Goal: Task Accomplishment & Management: Manage account settings

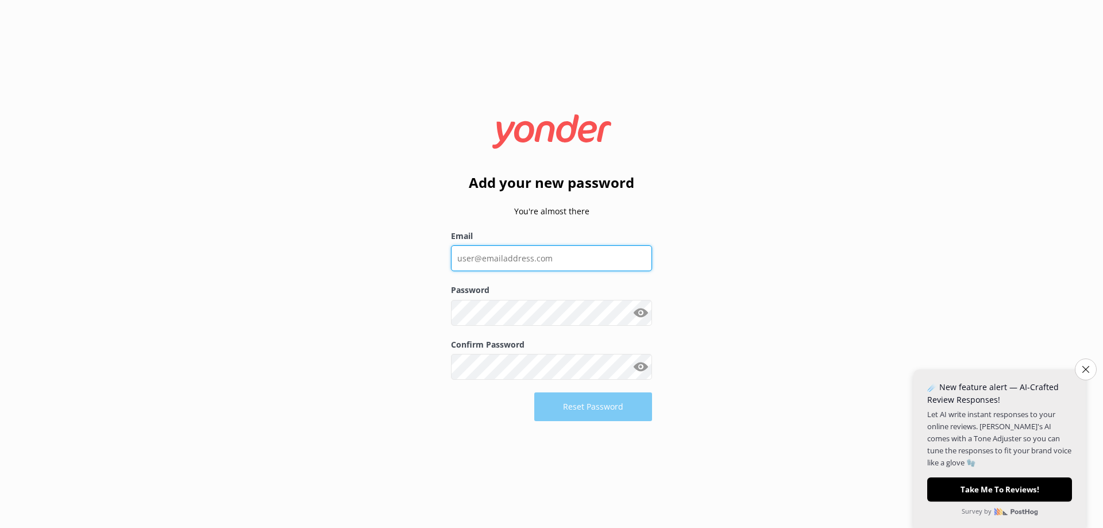
click at [526, 257] on input "Email" at bounding box center [551, 258] width 201 height 26
type input "[PERSON_NAME][EMAIL_ADDRESS][DOMAIN_NAME]"
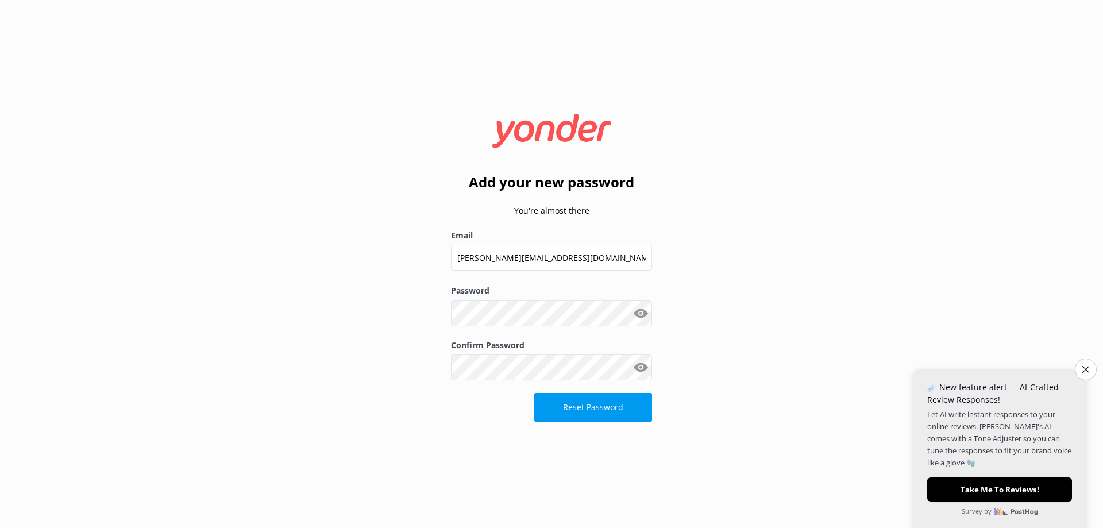
click at [642, 313] on button "Show password" at bounding box center [640, 313] width 23 height 23
click at [618, 400] on button "Reset Password" at bounding box center [593, 407] width 118 height 29
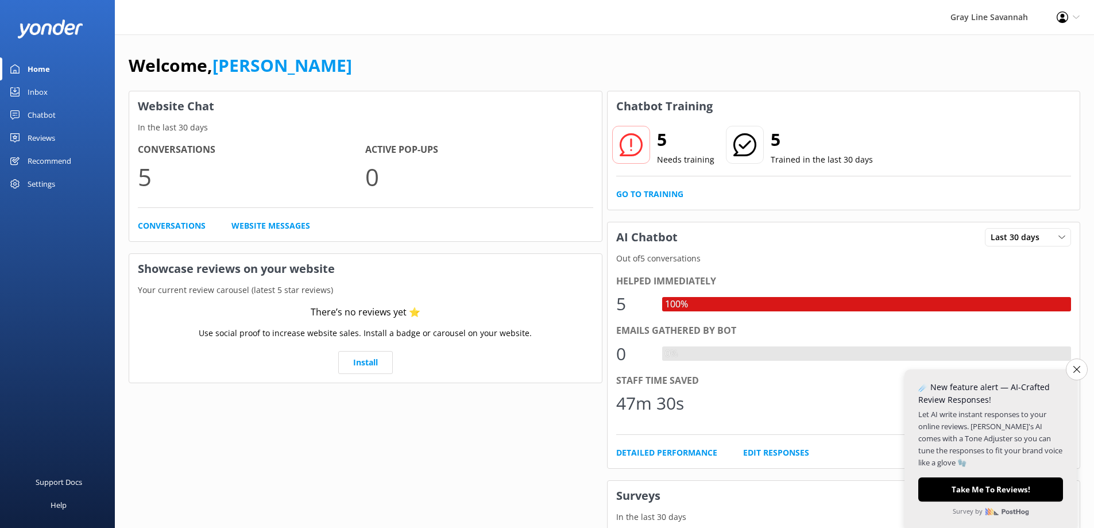
drag, startPoint x: 1044, startPoint y: 1, endPoint x: 504, endPoint y: 54, distance: 543.1
click at [504, 55] on div "Welcome, [PERSON_NAME]" at bounding box center [605, 71] width 952 height 39
click at [1073, 372] on icon "Close survey" at bounding box center [1076, 368] width 7 height 7
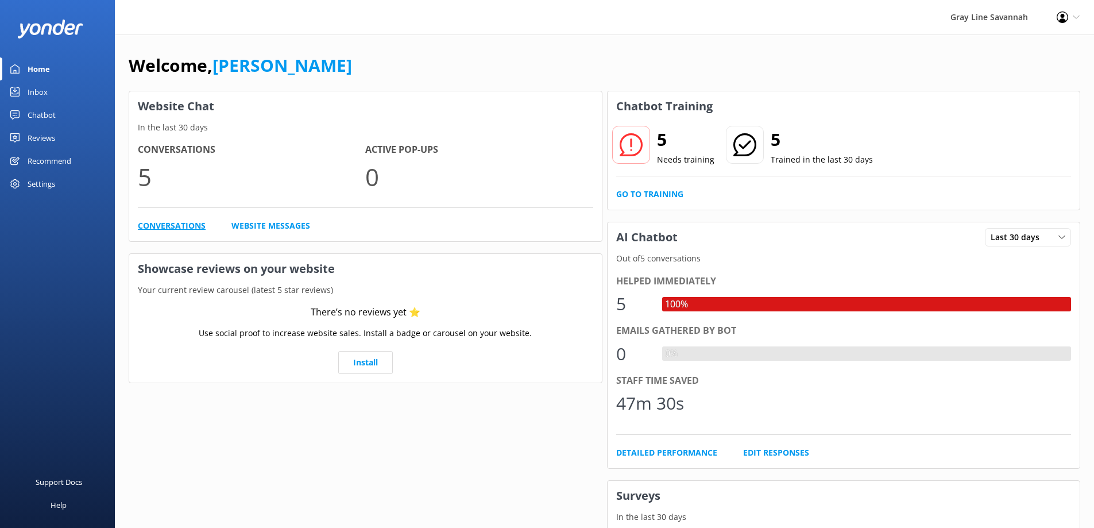
click at [186, 226] on link "Conversations" at bounding box center [172, 225] width 68 height 13
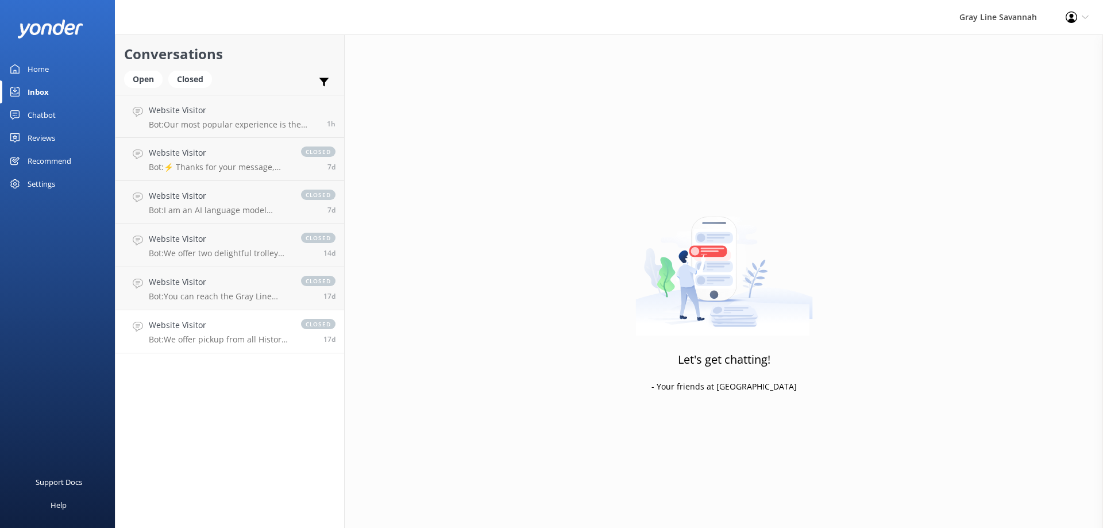
click at [241, 336] on p "Bot: We offer pickup from all Historic Downtown hotels and B&Bs in [GEOGRAPHIC_…" at bounding box center [219, 339] width 141 height 10
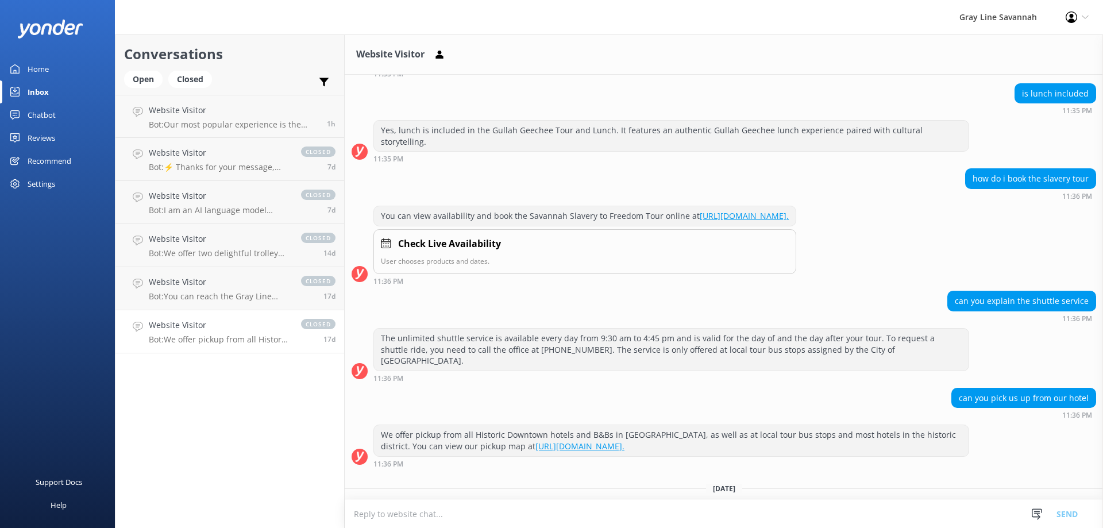
scroll to position [753, 0]
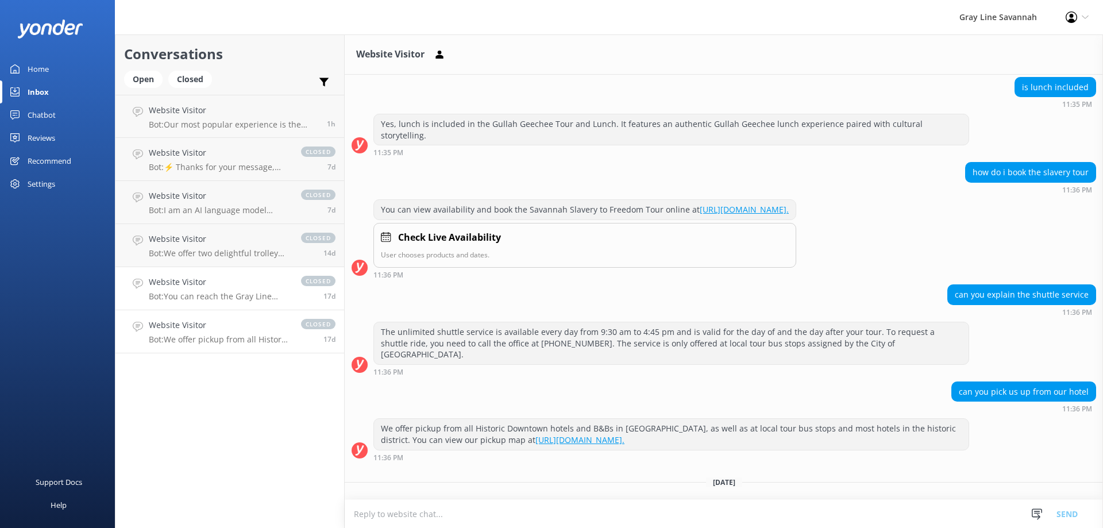
click at [217, 290] on div "Website Visitor Bot: You can reach the Gray Line Savannah team at [PHONE_NUMBER…" at bounding box center [219, 288] width 141 height 25
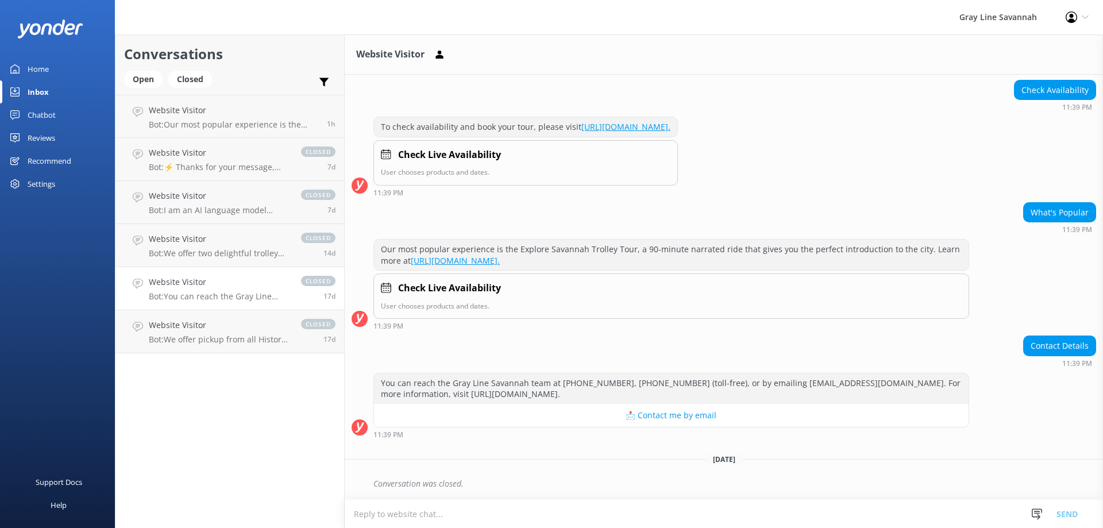
scroll to position [1325, 0]
click at [187, 249] on p "Bot: We offer two delightful trolley tours in [GEOGRAPHIC_DATA]: - **Explore Sa…" at bounding box center [219, 253] width 141 height 10
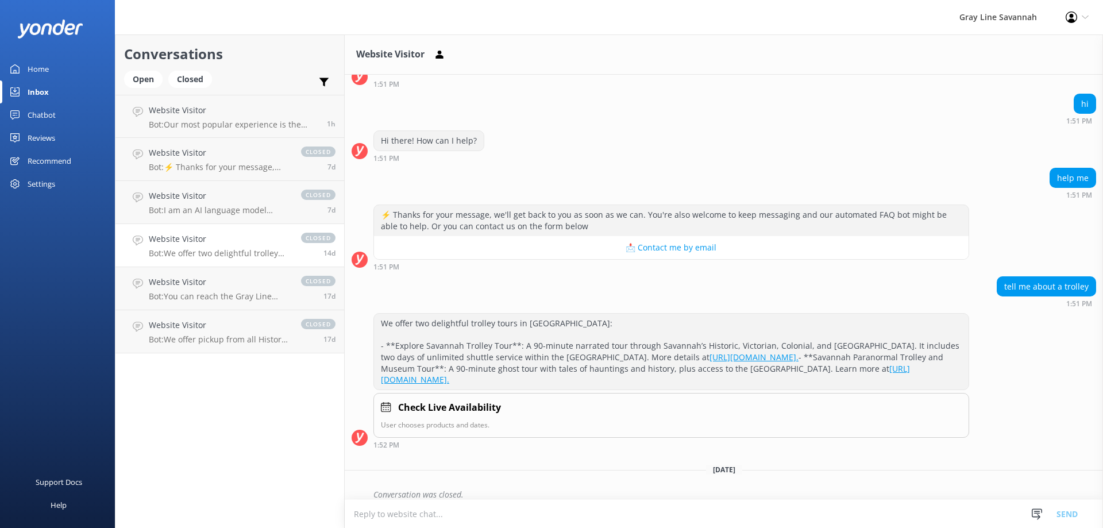
scroll to position [107, 0]
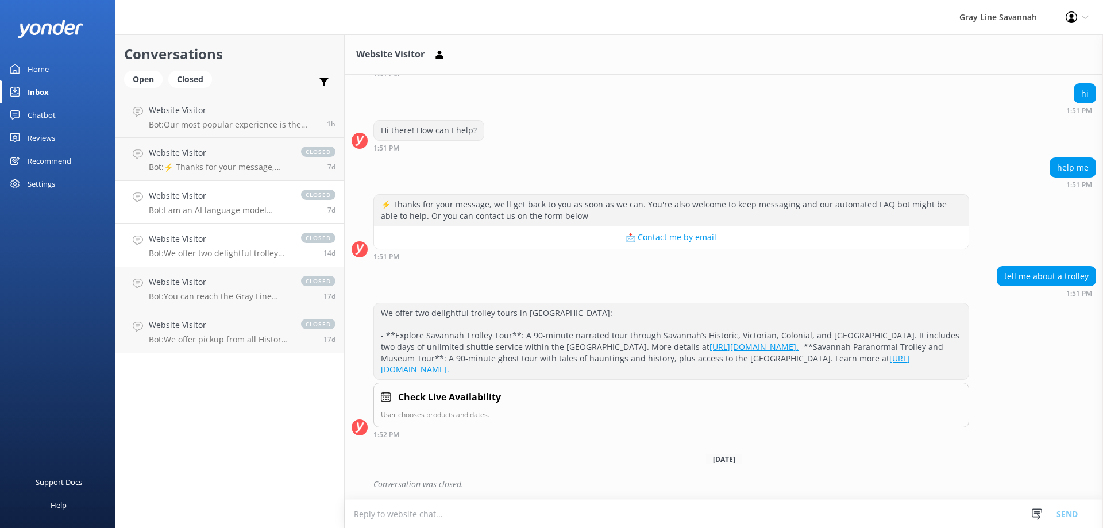
click at [212, 199] on h4 "Website Visitor" at bounding box center [219, 196] width 141 height 13
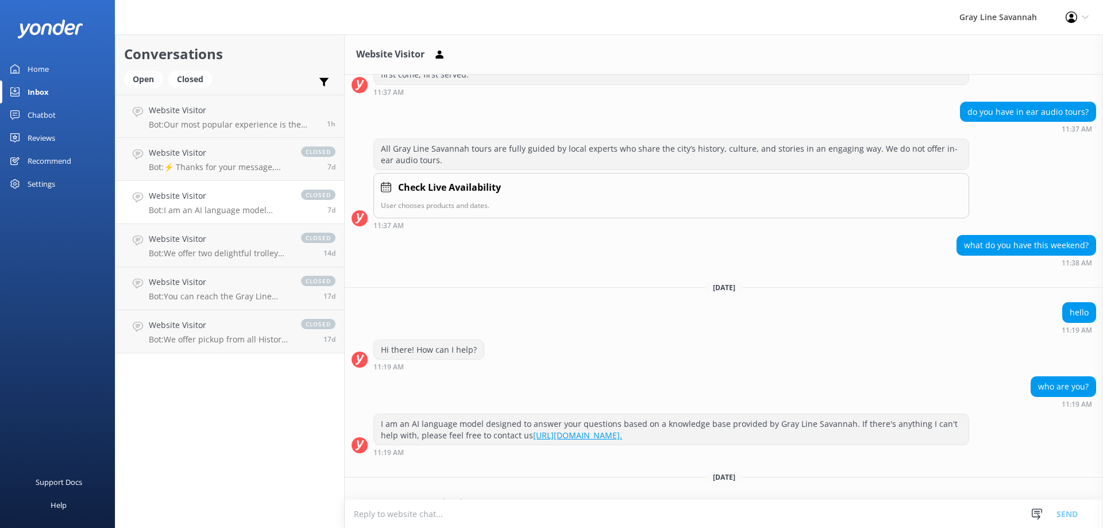
scroll to position [2405, 0]
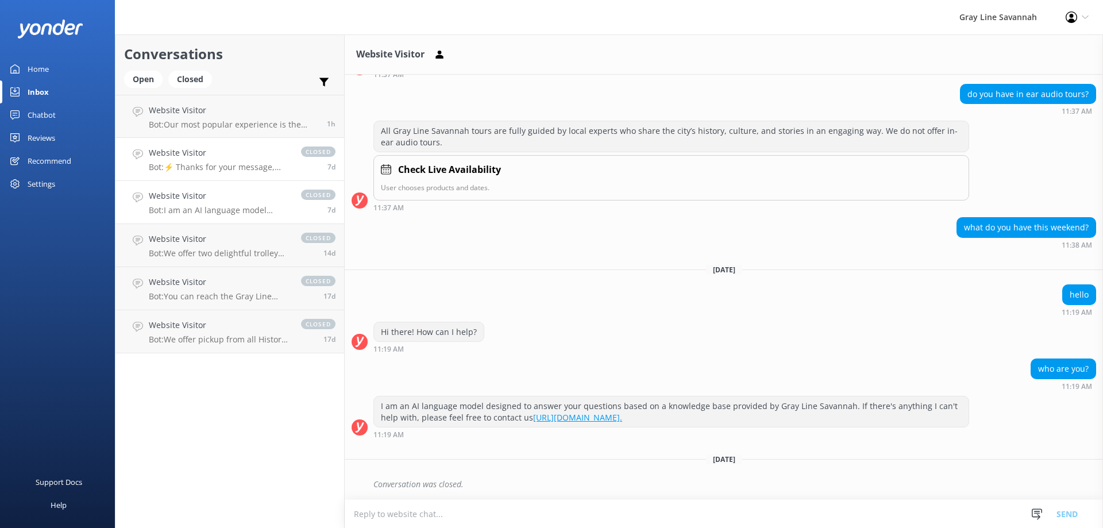
click at [227, 160] on div "Website Visitor Bot: ⚡ Thanks for your message, we'll get back to you as soon a…" at bounding box center [219, 158] width 141 height 25
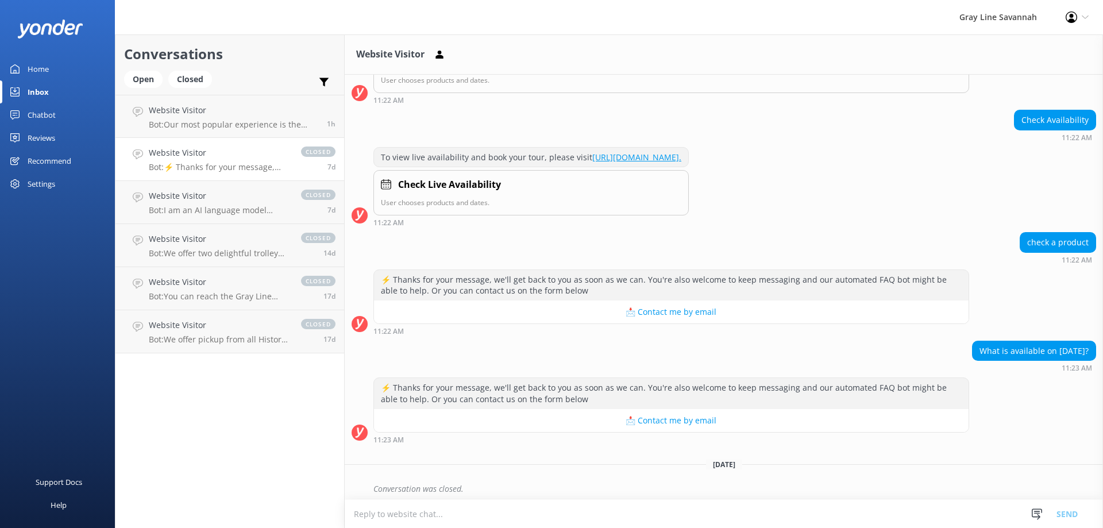
scroll to position [207, 0]
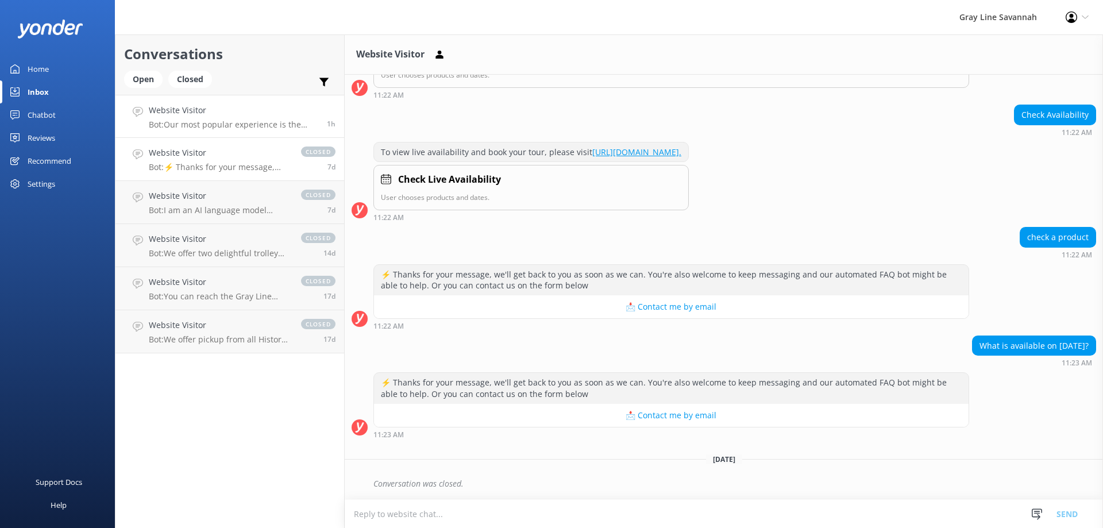
click at [210, 118] on div "Website Visitor Bot: Our most popular experience is the Explore [PERSON_NAME] T…" at bounding box center [233, 116] width 169 height 25
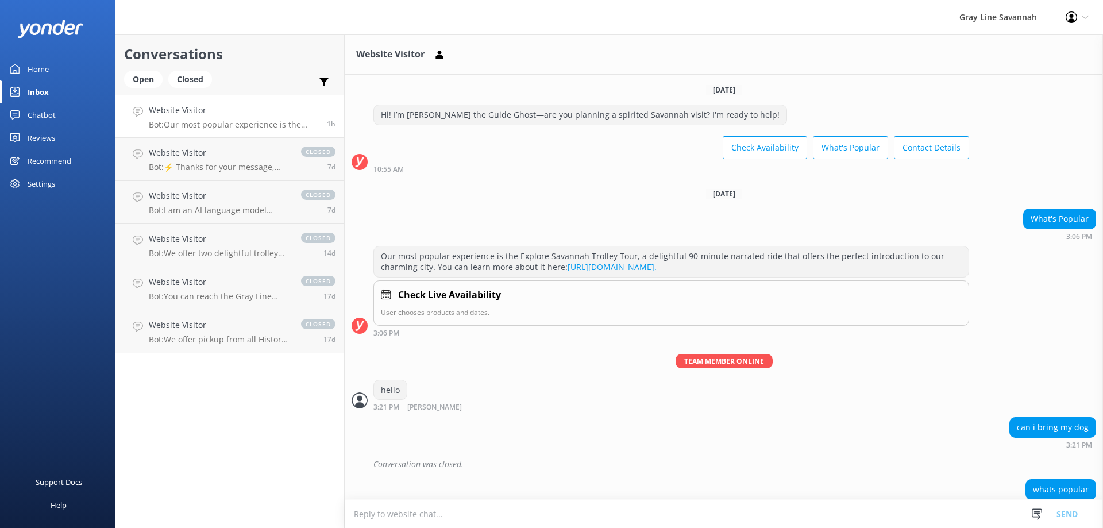
click at [44, 117] on div "Chatbot" at bounding box center [42, 114] width 28 height 23
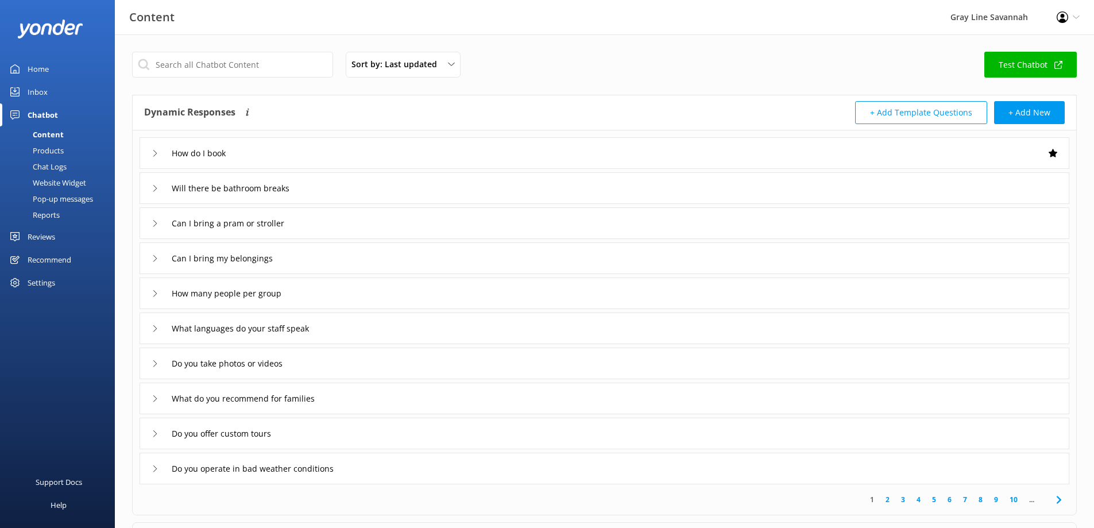
click at [249, 151] on div "How do I book" at bounding box center [605, 153] width 930 height 32
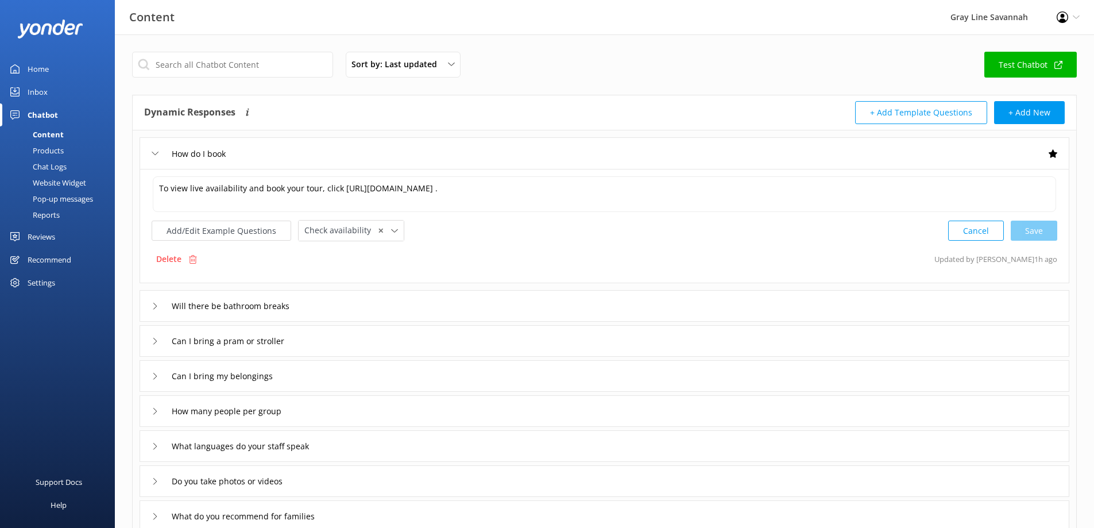
click at [249, 151] on div "How do I book" at bounding box center [605, 153] width 930 height 32
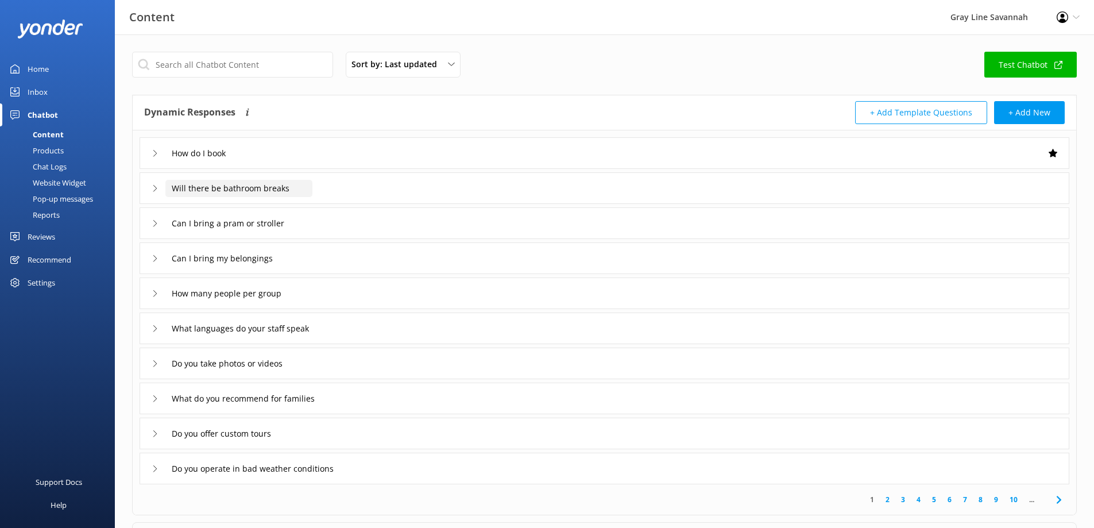
click at [257, 191] on input "Will there be bathroom breaks" at bounding box center [238, 188] width 147 height 17
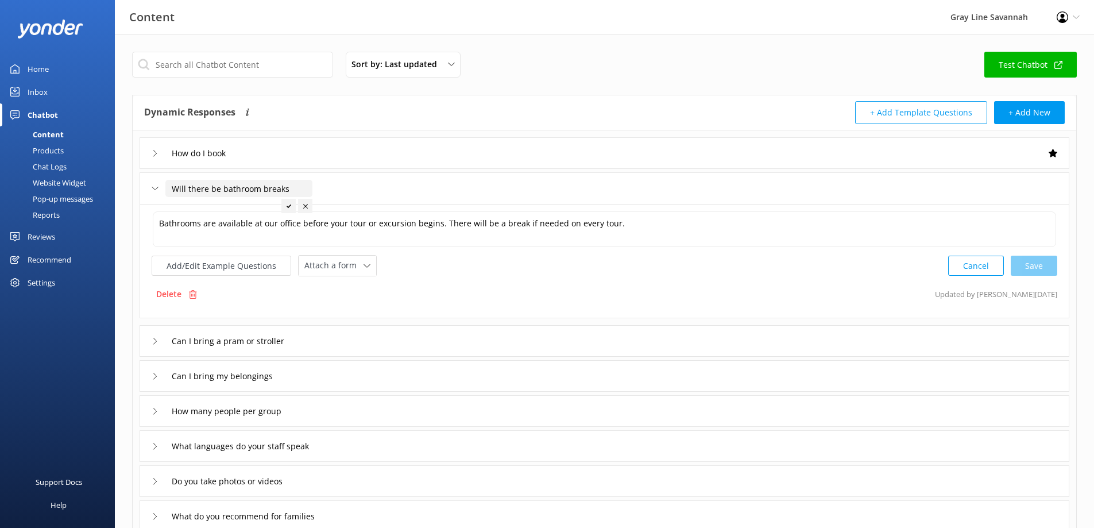
click at [266, 189] on input "Will there be bathroom breaks" at bounding box center [238, 188] width 147 height 17
click at [160, 186] on div "Will there be bathroom breaks" at bounding box center [225, 188] width 147 height 19
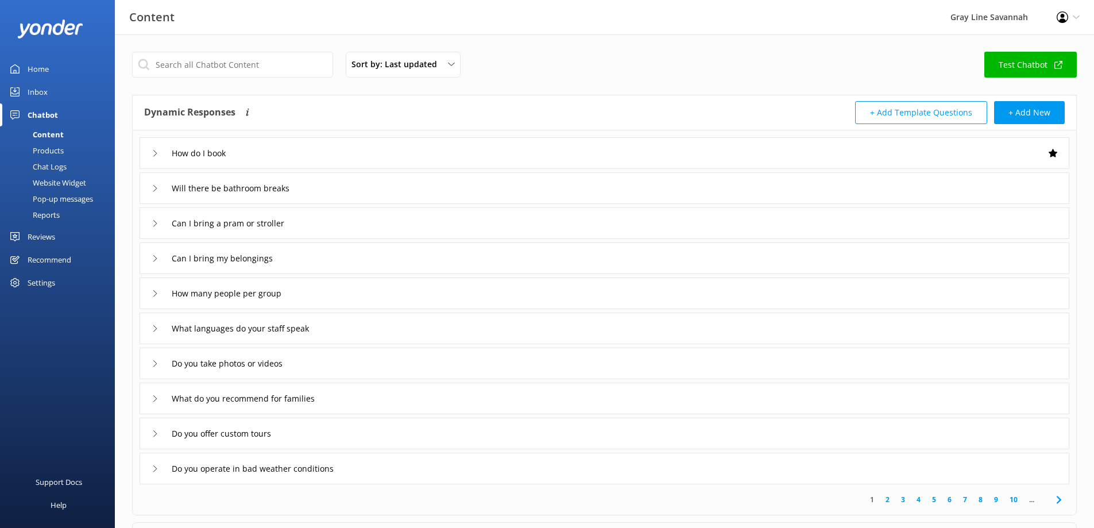
click at [157, 222] on icon at bounding box center [155, 223] width 7 height 7
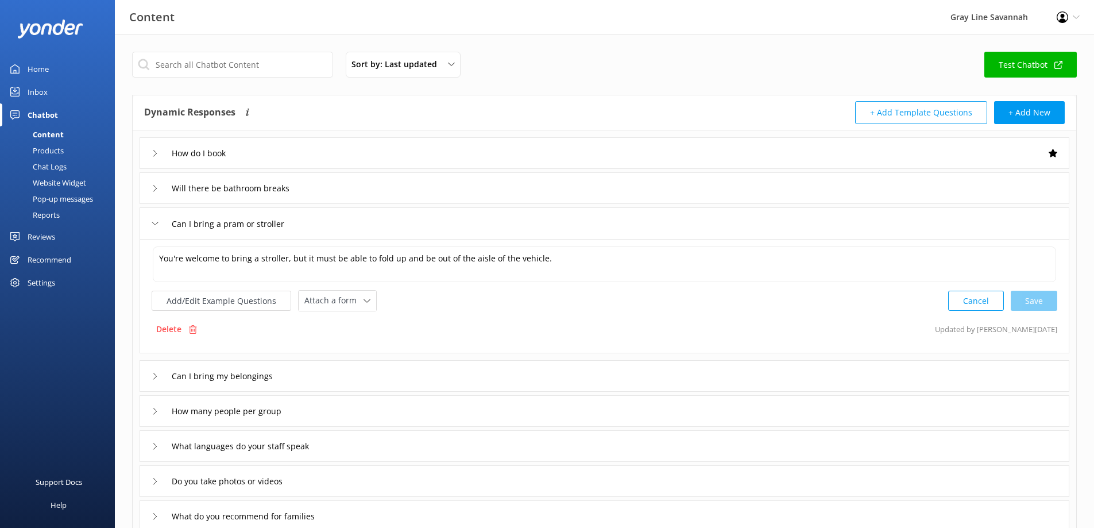
click at [157, 222] on icon at bounding box center [155, 223] width 7 height 7
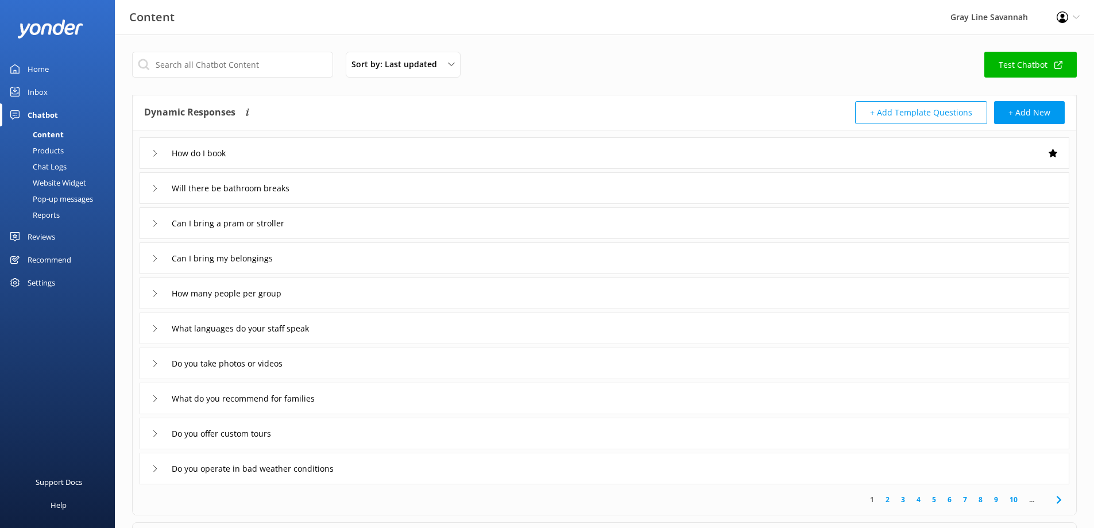
click at [157, 254] on div "Can I bring my belongings" at bounding box center [216, 258] width 129 height 19
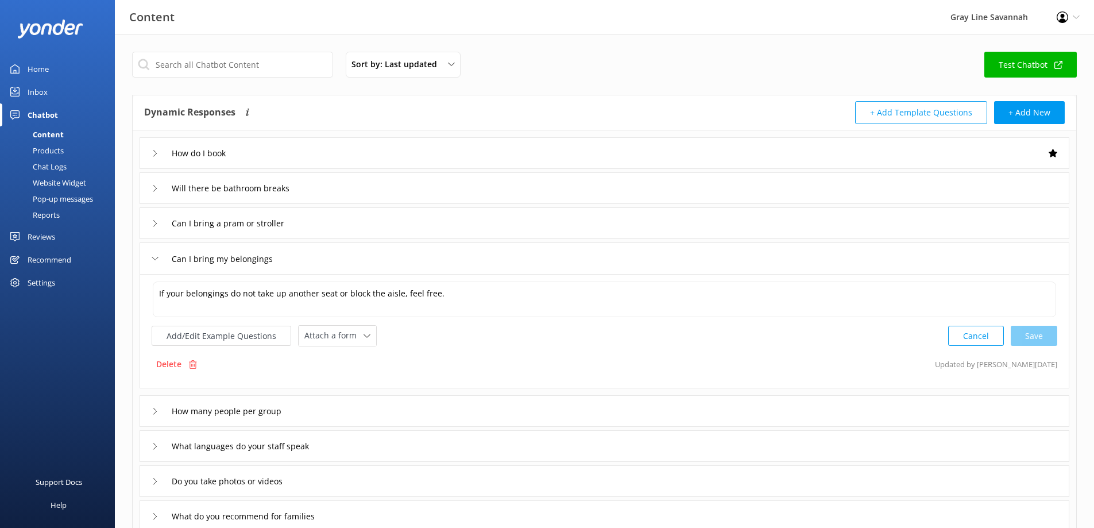
click at [157, 254] on div "Can I bring my belongings" at bounding box center [216, 258] width 129 height 19
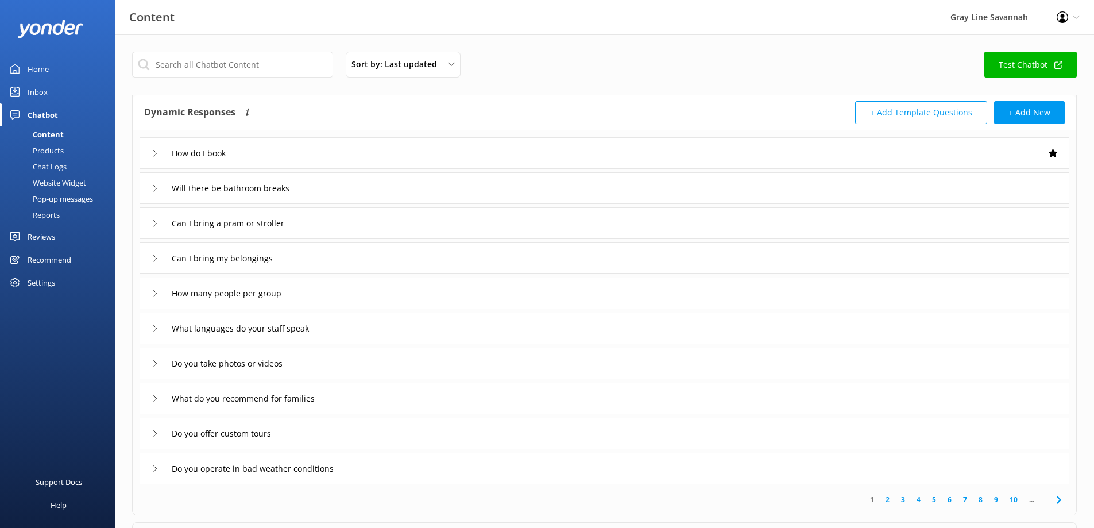
click at [155, 288] on div "How many people per group" at bounding box center [216, 293] width 129 height 19
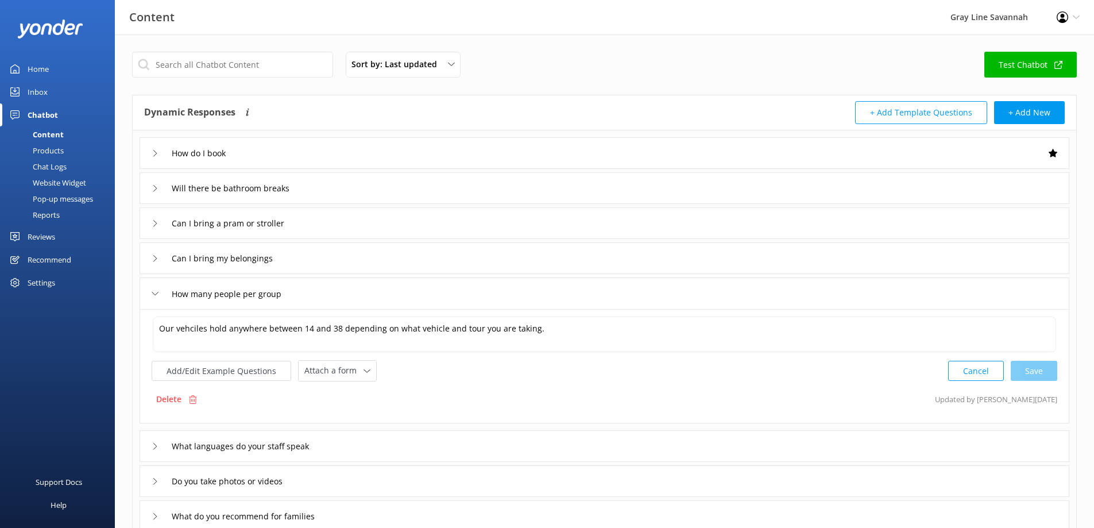
click at [155, 288] on div "How many people per group" at bounding box center [216, 293] width 129 height 19
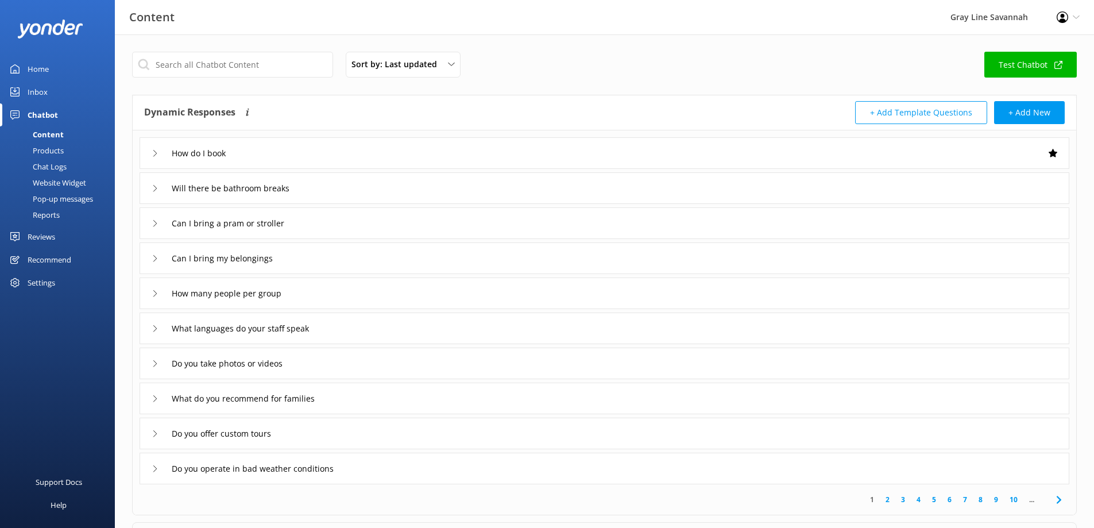
click at [157, 325] on icon at bounding box center [155, 328] width 7 height 7
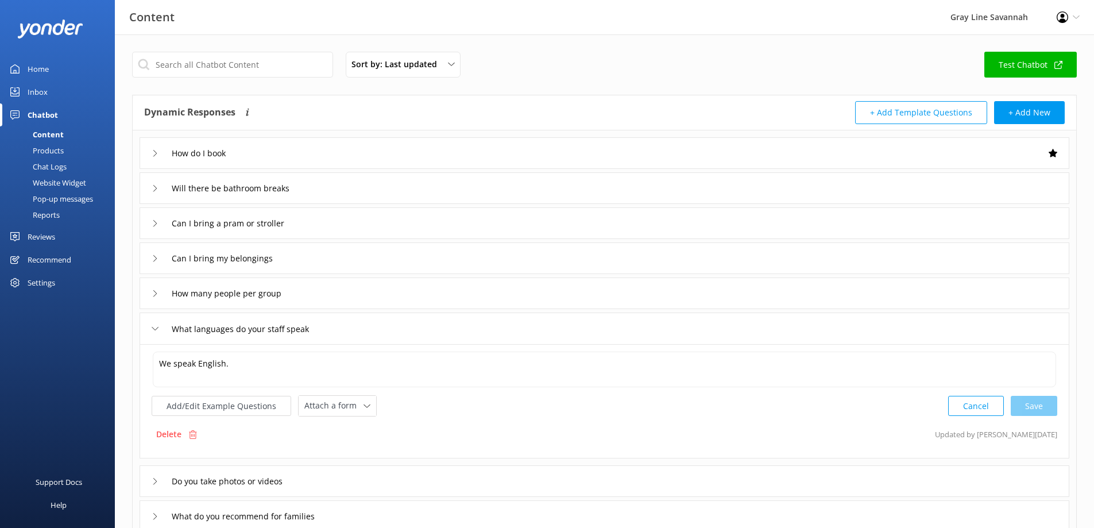
click at [157, 325] on icon at bounding box center [155, 328] width 7 height 7
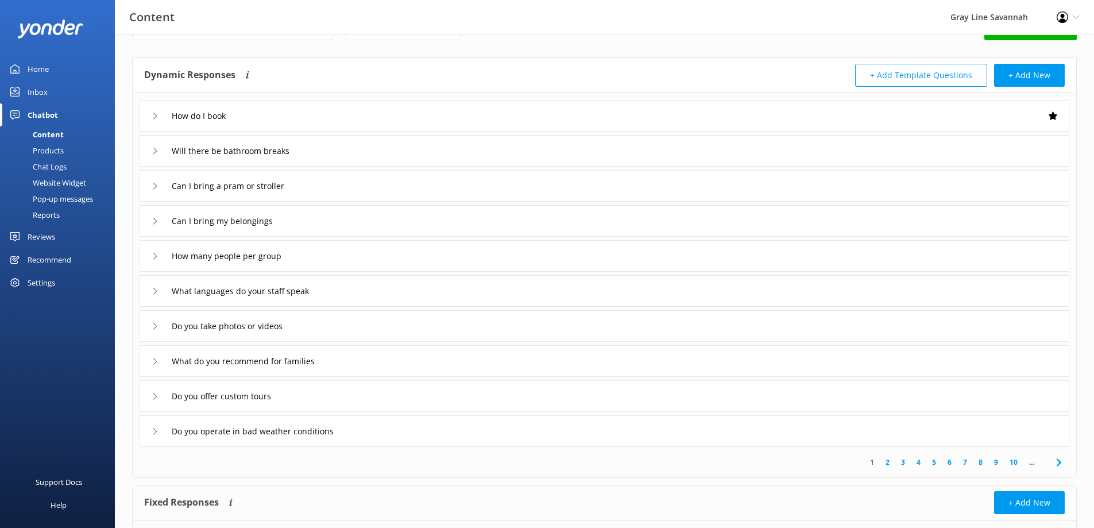
scroll to position [57, 0]
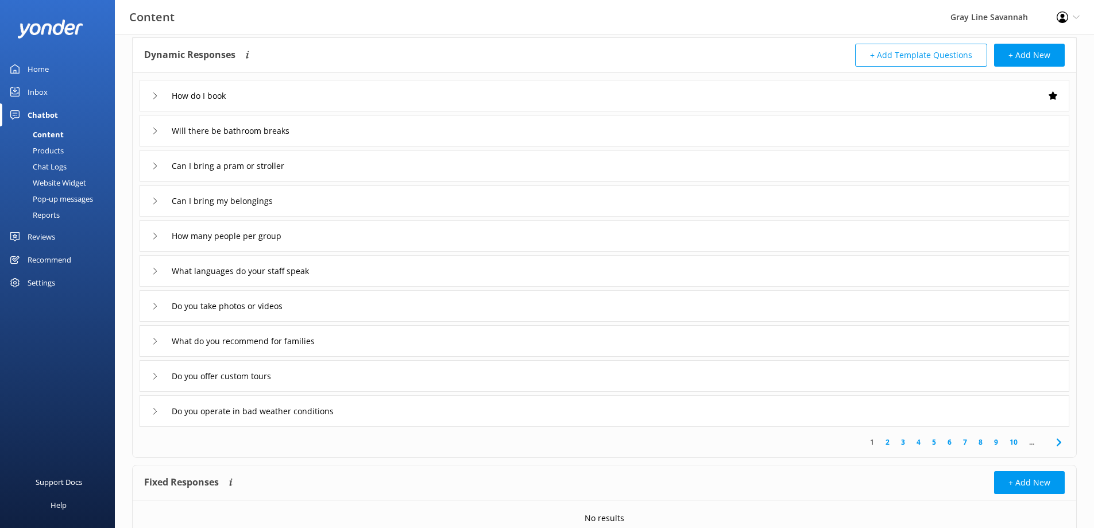
click at [155, 306] on icon at bounding box center [155, 306] width 7 height 7
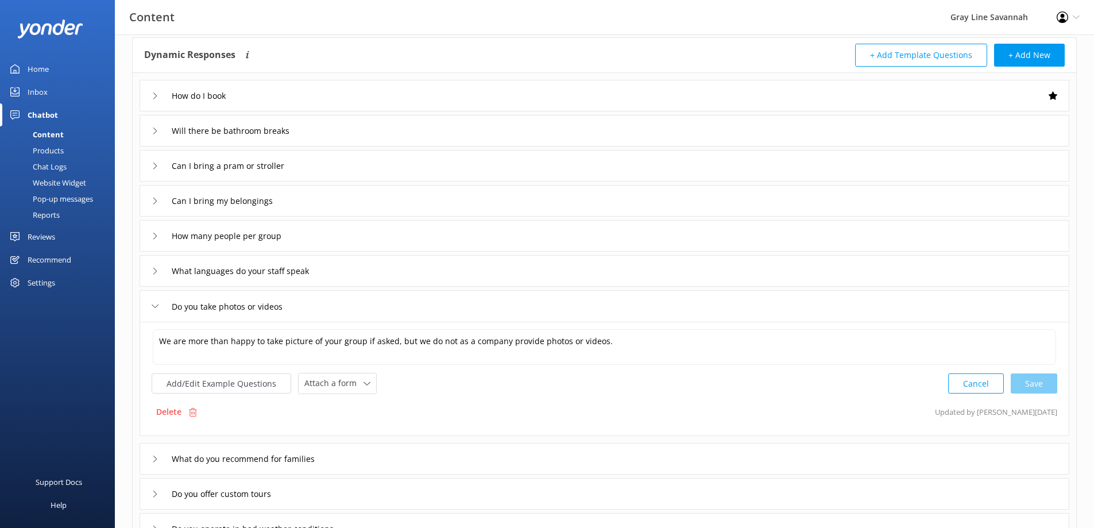
click at [155, 306] on icon at bounding box center [155, 306] width 7 height 7
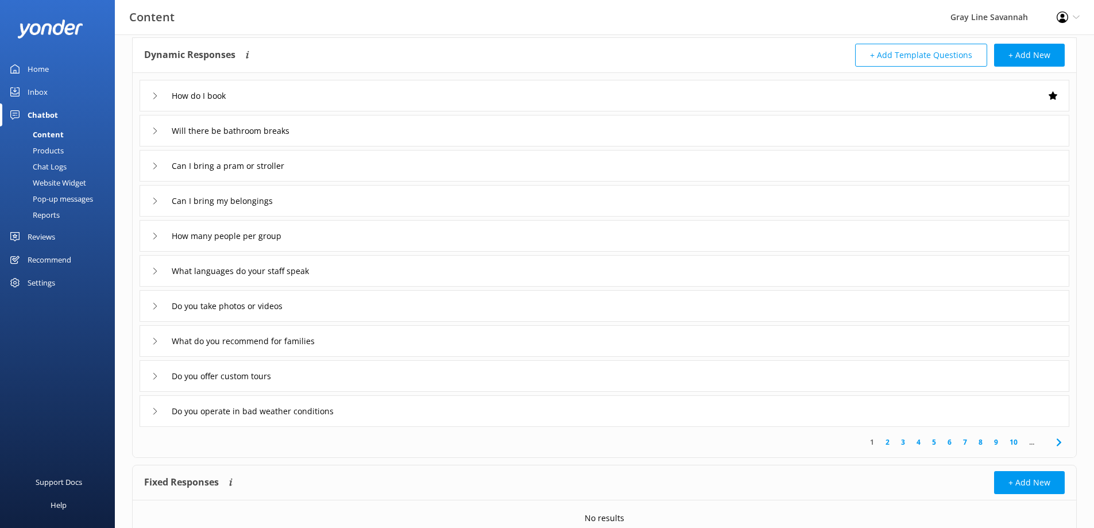
click at [165, 307] on div "Do you take photos or videos" at bounding box center [223, 305] width 142 height 19
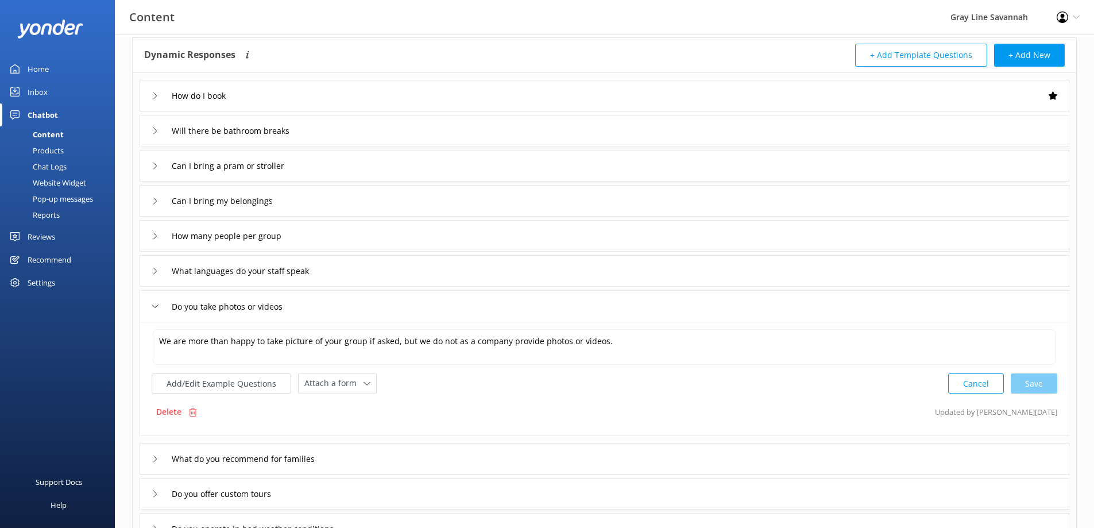
click at [163, 308] on div "Do you take photos or videos" at bounding box center [223, 306] width 142 height 19
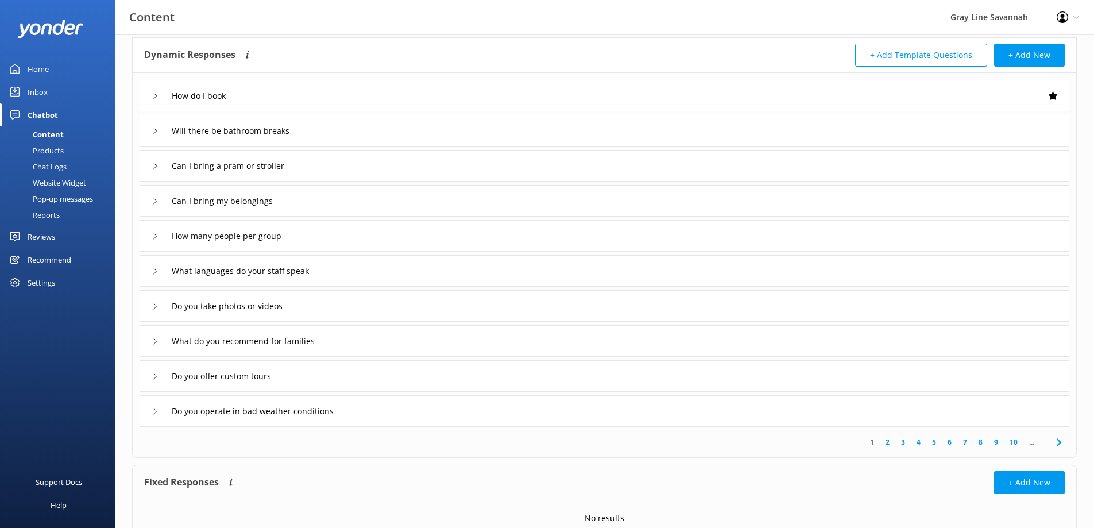
click at [159, 338] on div "What do you recommend for families" at bounding box center [237, 340] width 170 height 19
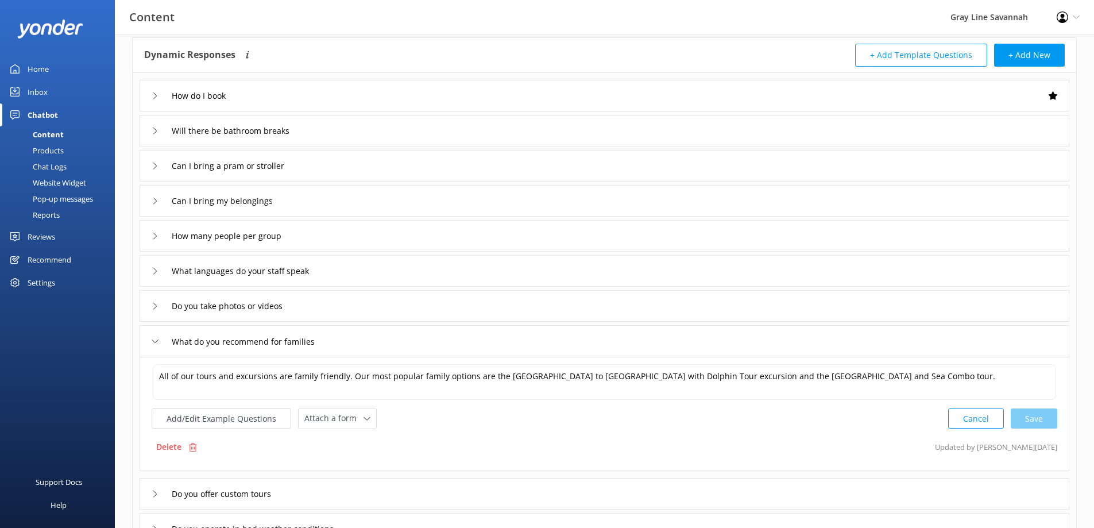
click at [159, 333] on div "What do you recommend for families" at bounding box center [237, 341] width 170 height 19
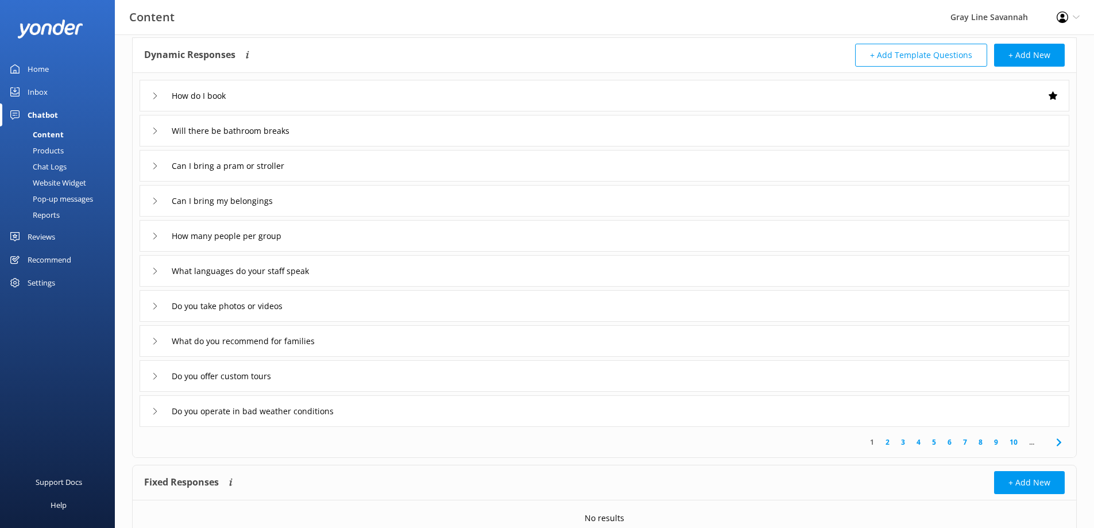
click at [161, 378] on div "Do you offer custom tours" at bounding box center [216, 375] width 129 height 19
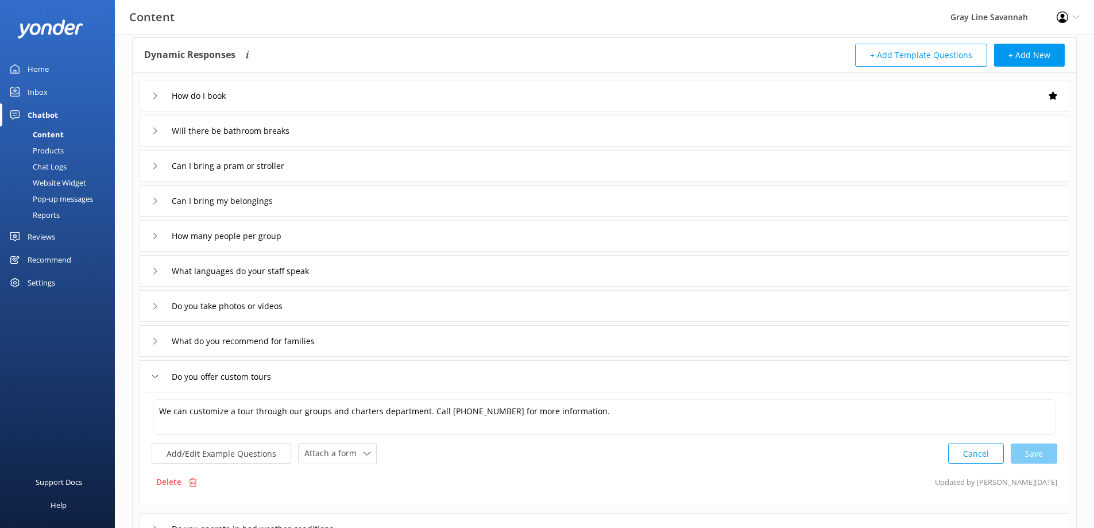
click at [160, 375] on div "Do you offer custom tours" at bounding box center [216, 376] width 129 height 19
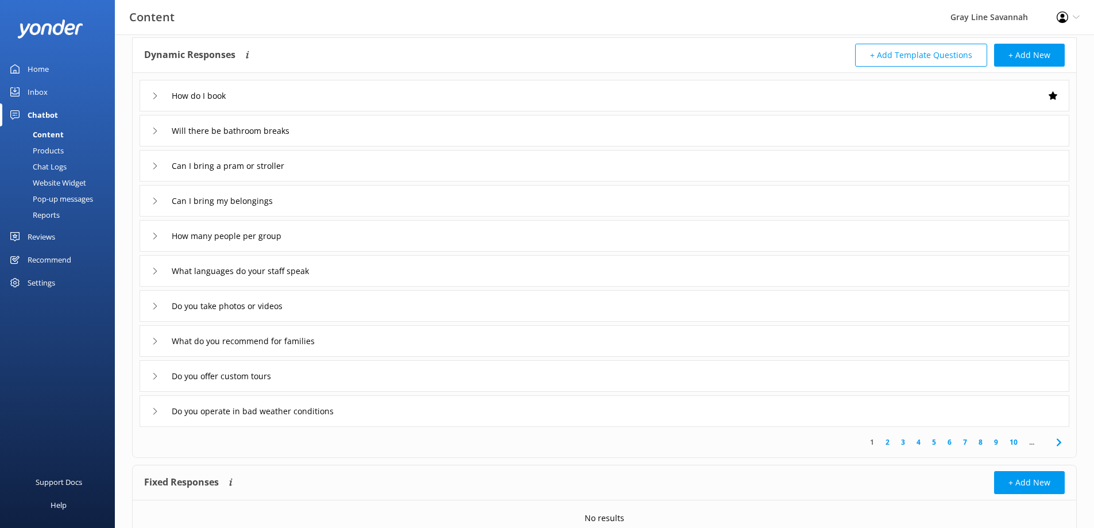
click at [155, 407] on div "Do you operate in bad weather conditions" at bounding box center [251, 410] width 198 height 19
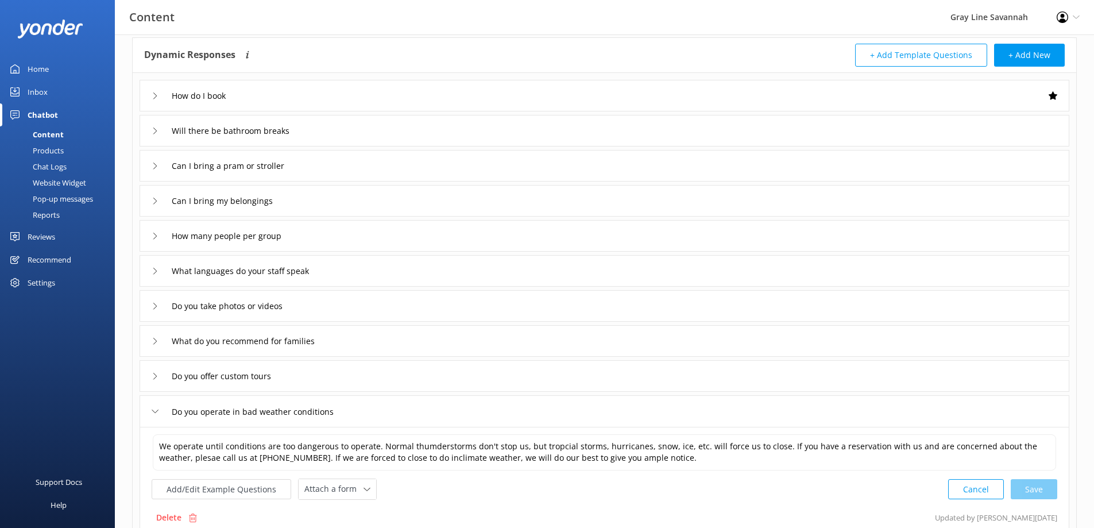
click at [153, 399] on div "Do you operate in bad weather conditions" at bounding box center [605, 411] width 930 height 32
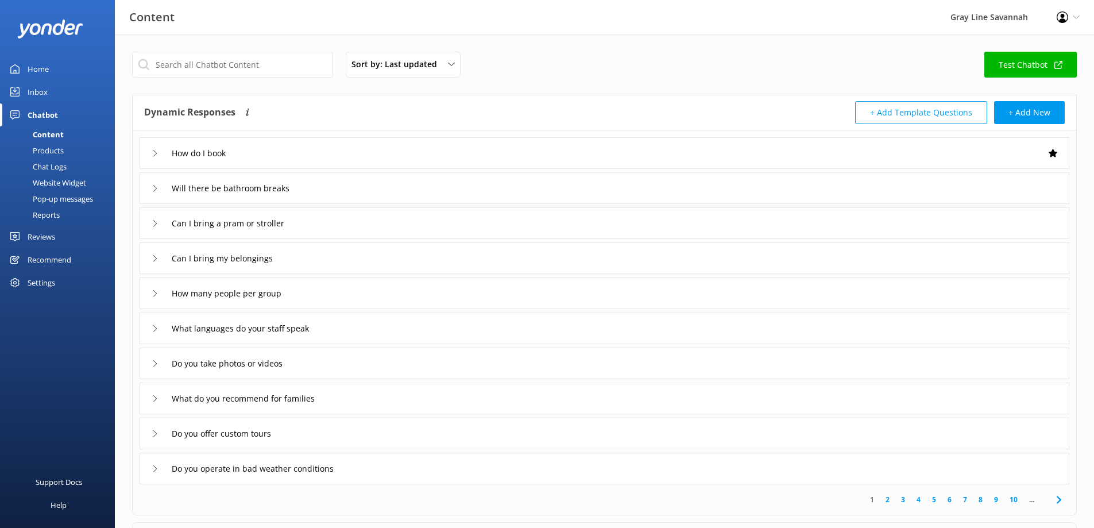
click at [52, 236] on div "Reviews" at bounding box center [42, 236] width 28 height 23
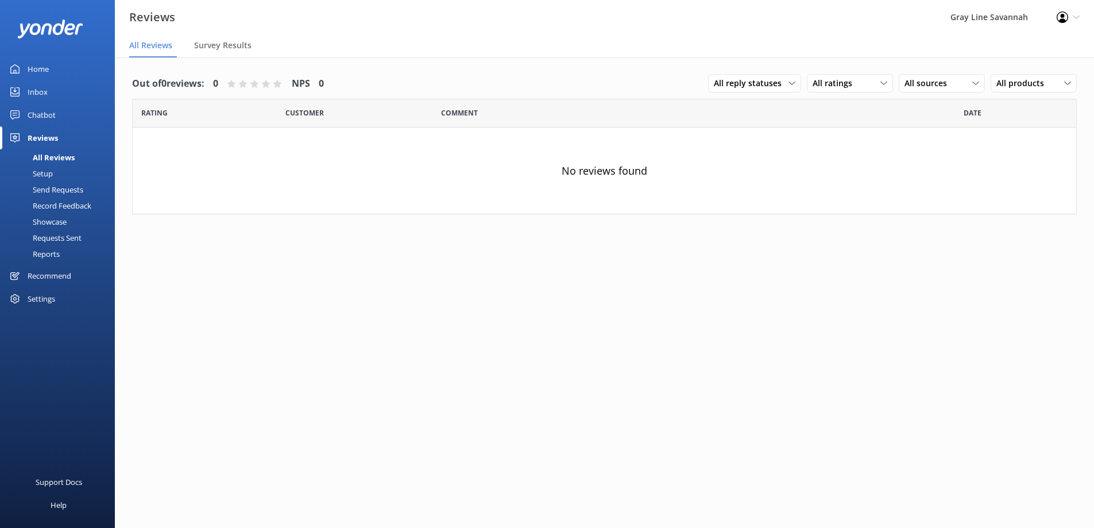
click at [46, 93] on div "Inbox" at bounding box center [38, 91] width 20 height 23
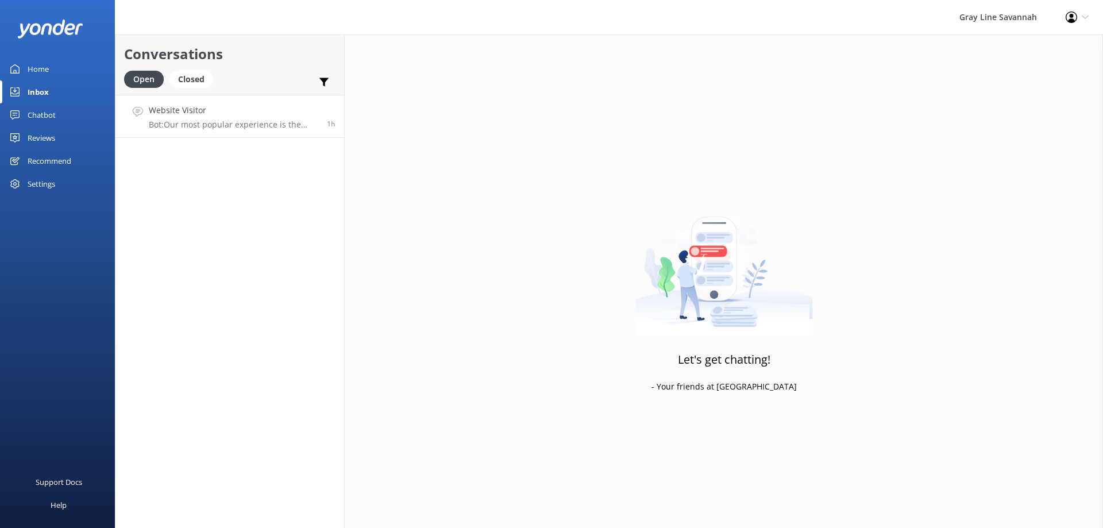
click at [223, 114] on h4 "Website Visitor" at bounding box center [233, 110] width 169 height 13
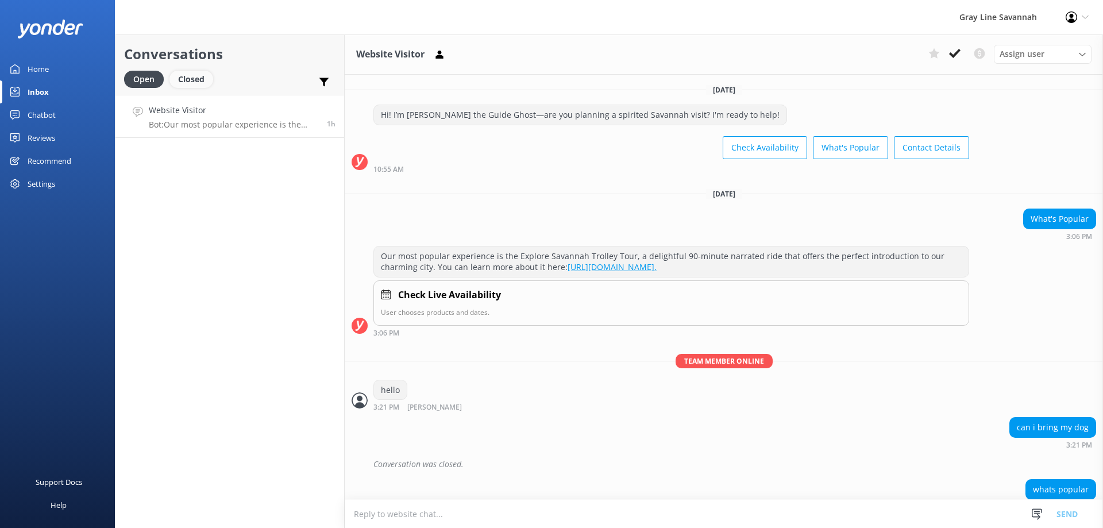
click at [180, 80] on div "Closed" at bounding box center [191, 79] width 44 height 17
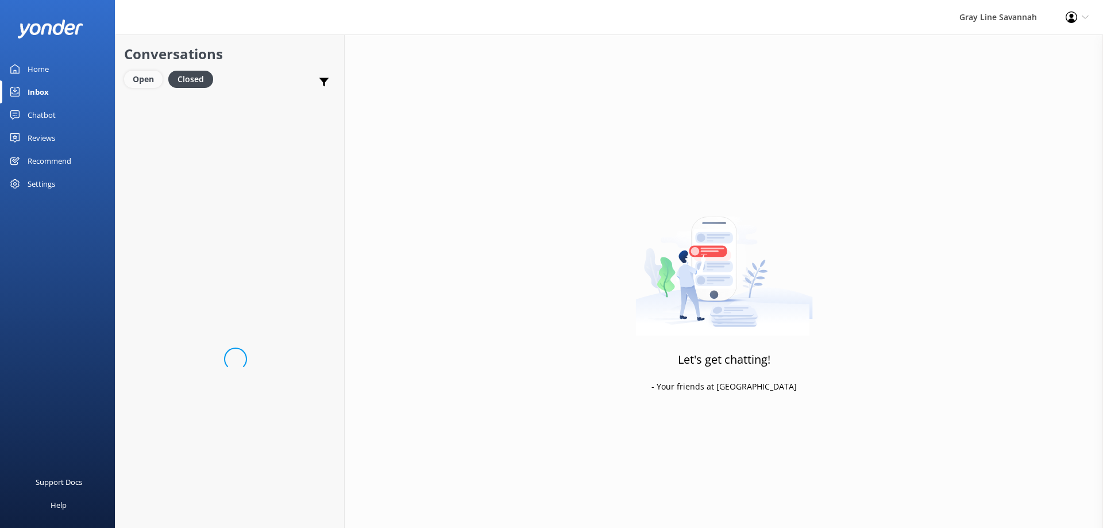
click at [144, 80] on div "Open" at bounding box center [143, 79] width 38 height 17
click at [190, 75] on div "Closed" at bounding box center [191, 79] width 44 height 17
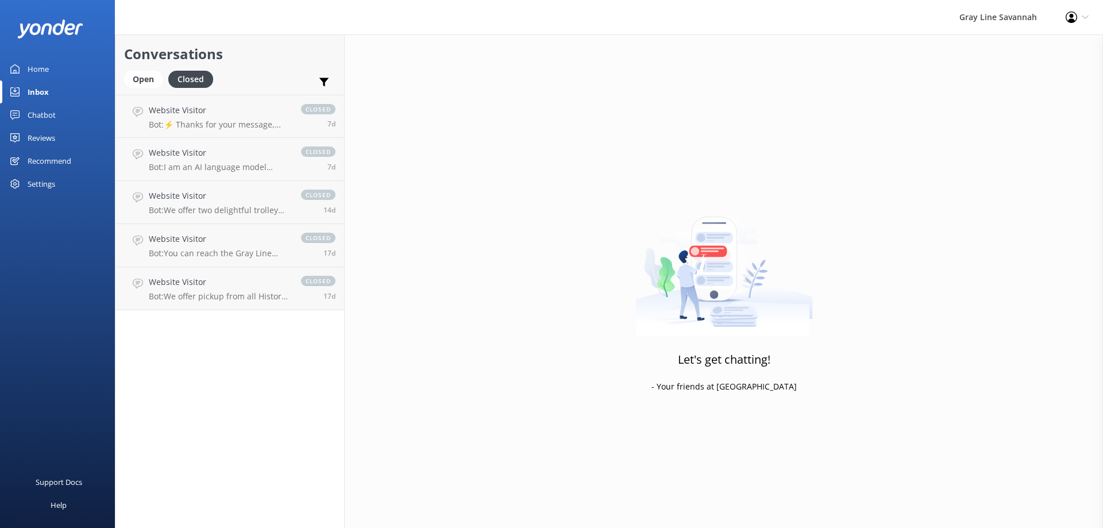
click at [57, 73] on link "Home" at bounding box center [57, 68] width 115 height 23
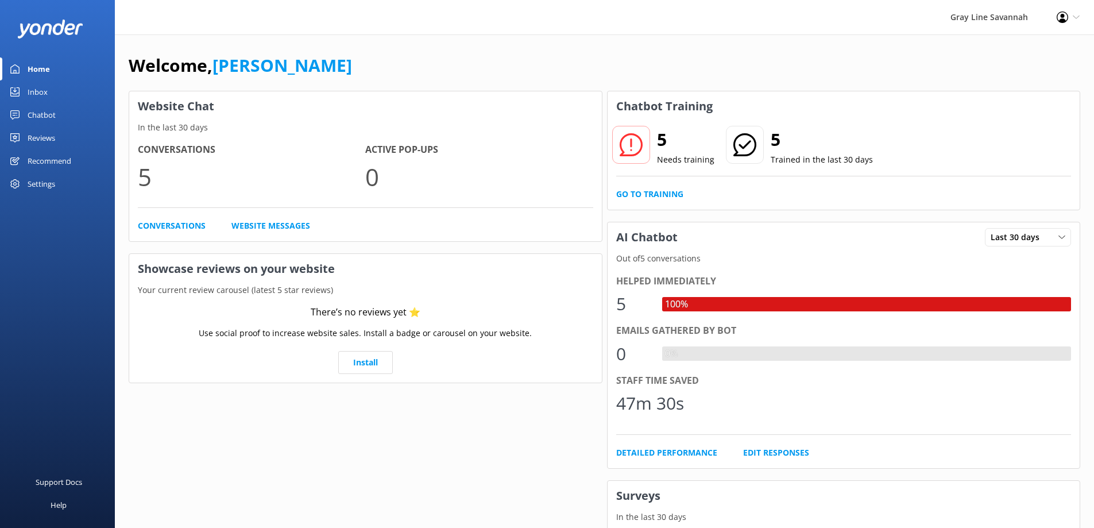
click at [37, 115] on div "Chatbot" at bounding box center [42, 114] width 28 height 23
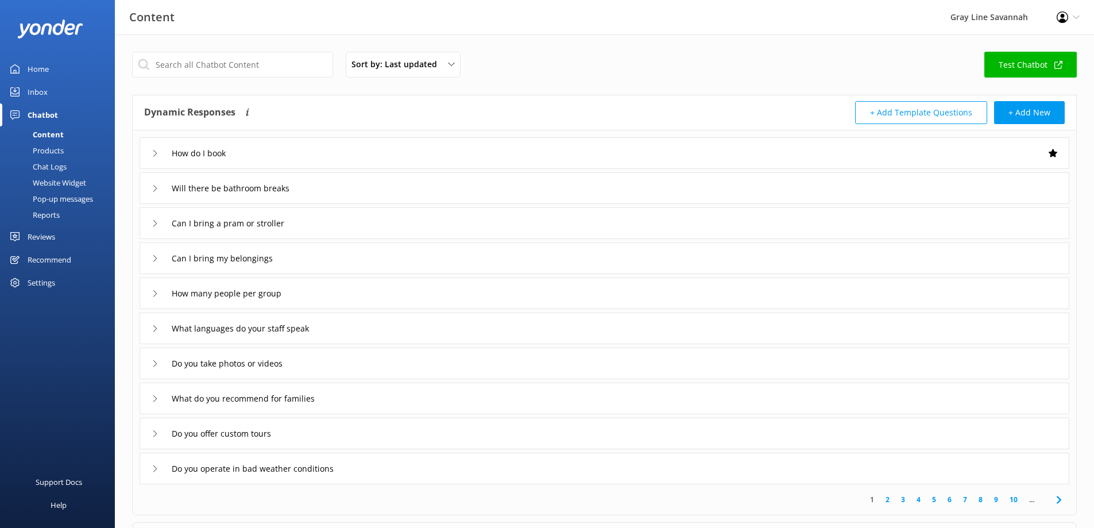
click at [48, 93] on link "Inbox" at bounding box center [57, 91] width 115 height 23
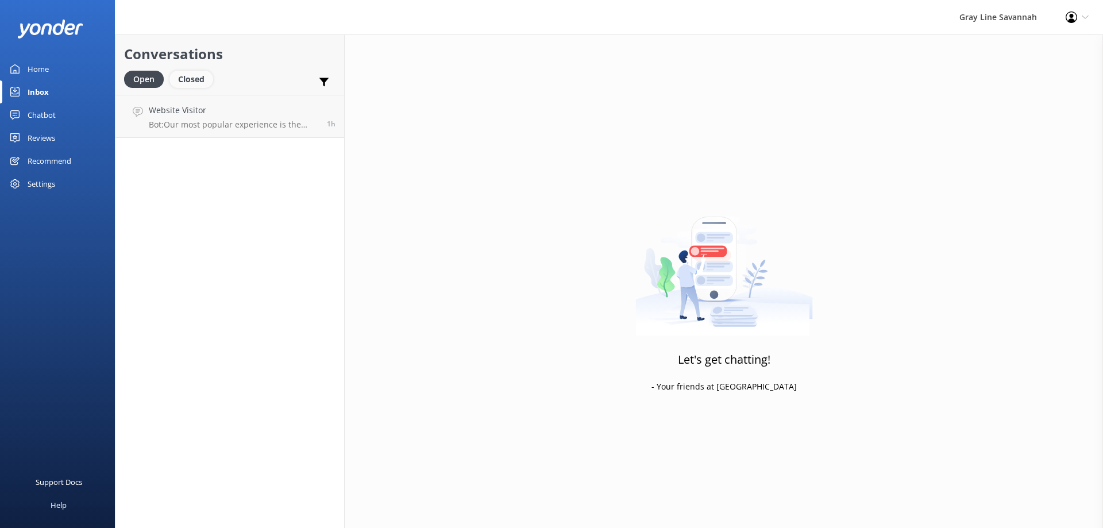
click at [200, 76] on div "Closed" at bounding box center [191, 79] width 44 height 17
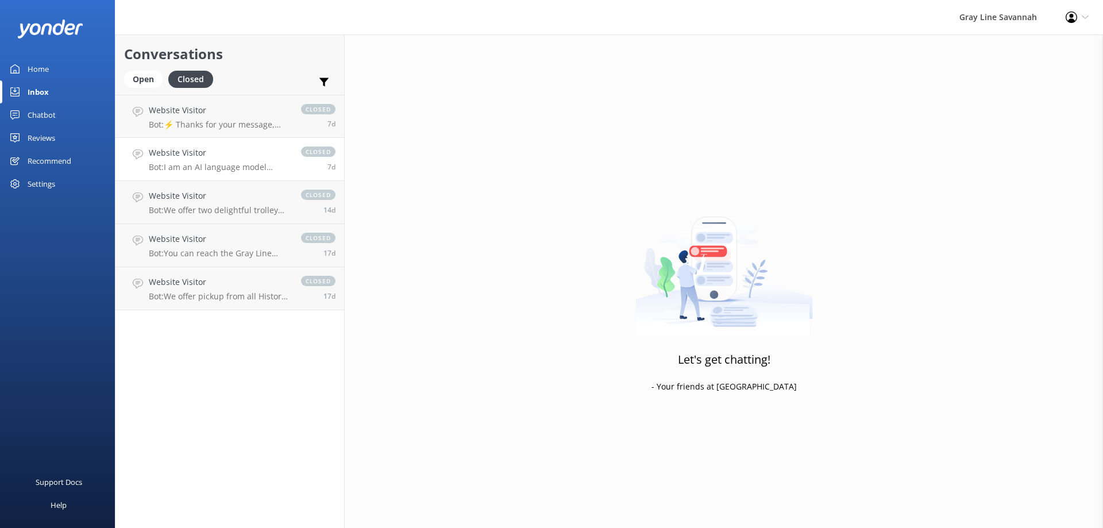
click at [250, 156] on h4 "Website Visitor" at bounding box center [219, 152] width 141 height 13
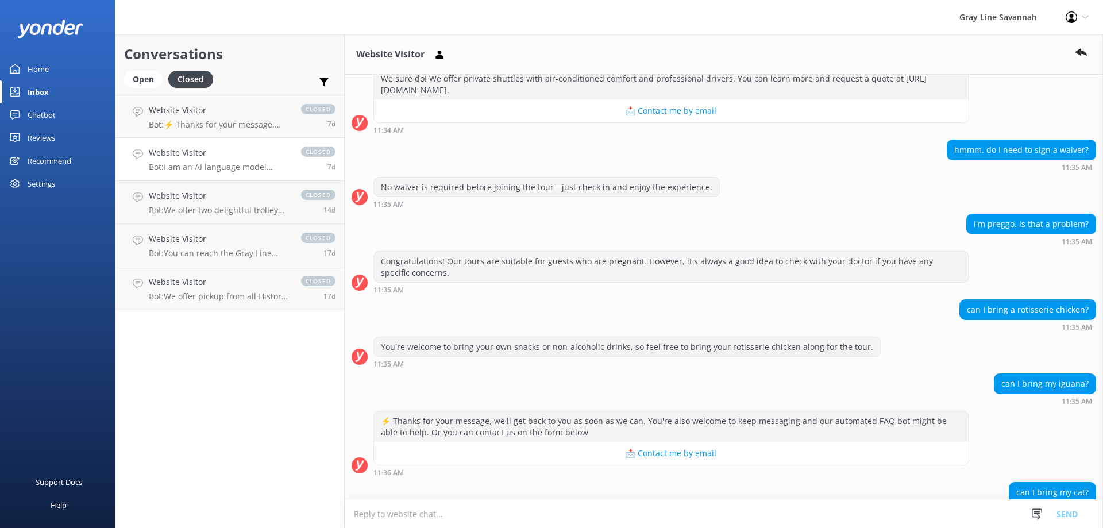
scroll to position [1642, 0]
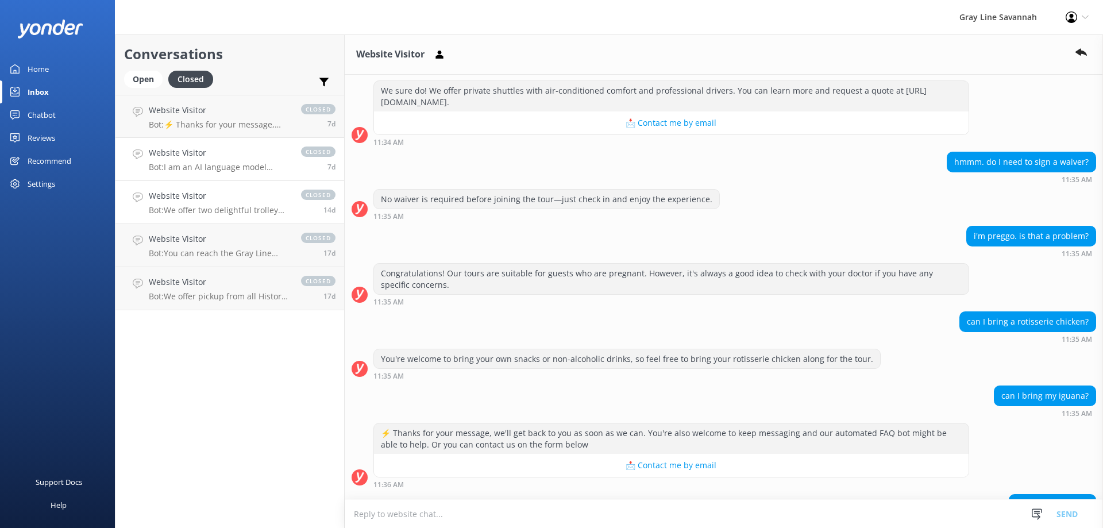
click at [216, 211] on p "Bot: We offer two delightful trolley tours in [GEOGRAPHIC_DATA]: - **Explore Sa…" at bounding box center [219, 210] width 141 height 10
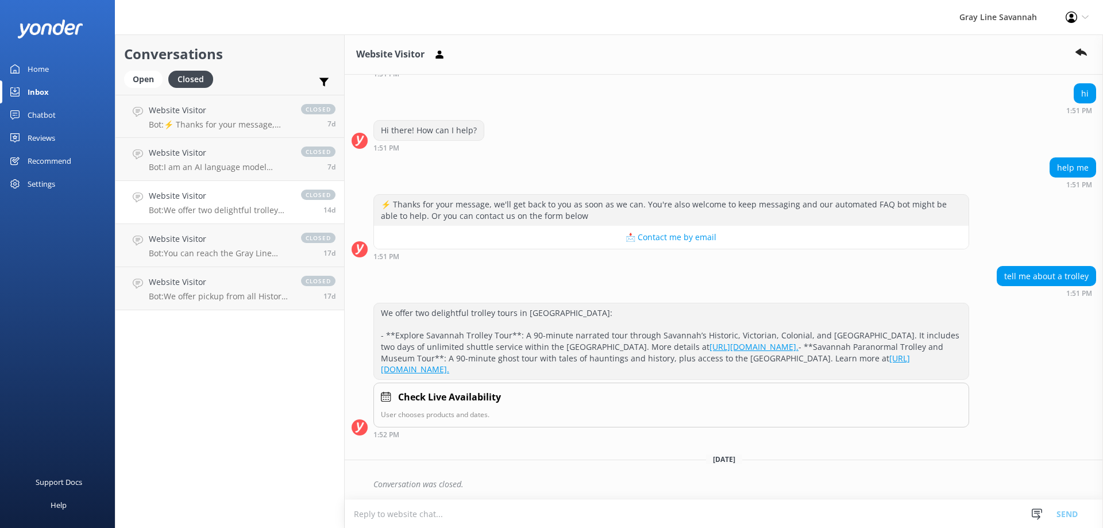
scroll to position [107, 0]
click at [54, 70] on link "Home" at bounding box center [57, 68] width 115 height 23
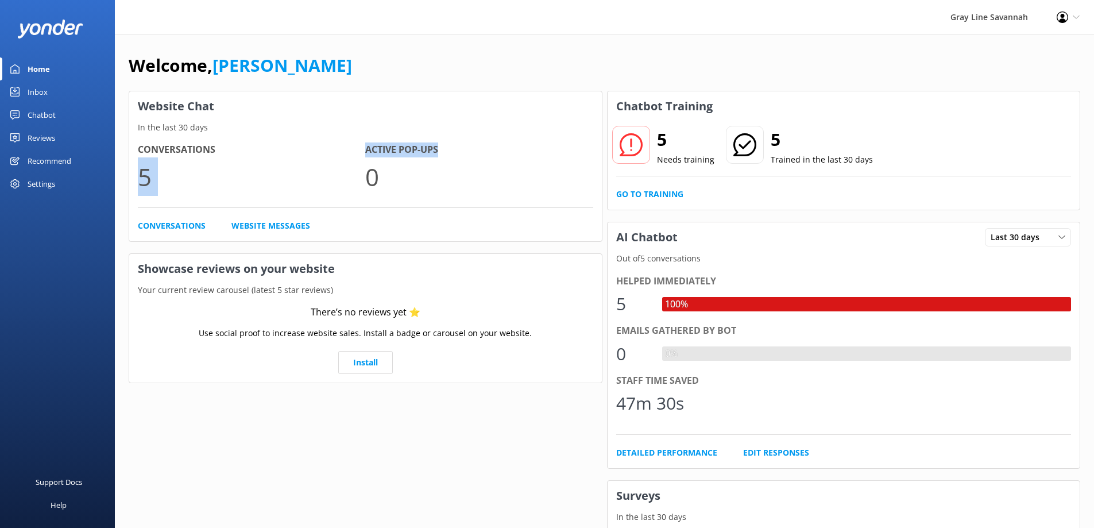
drag, startPoint x: 444, startPoint y: 149, endPoint x: 351, endPoint y: 148, distance: 93.1
click at [351, 148] on div "Conversations 5 Active Pop-ups 0" at bounding box center [365, 174] width 455 height 65
click at [369, 141] on div "Conversations 5 Active Pop-ups 0 Conversations Website Messages" at bounding box center [365, 187] width 473 height 107
click at [47, 90] on div "Inbox" at bounding box center [38, 91] width 20 height 23
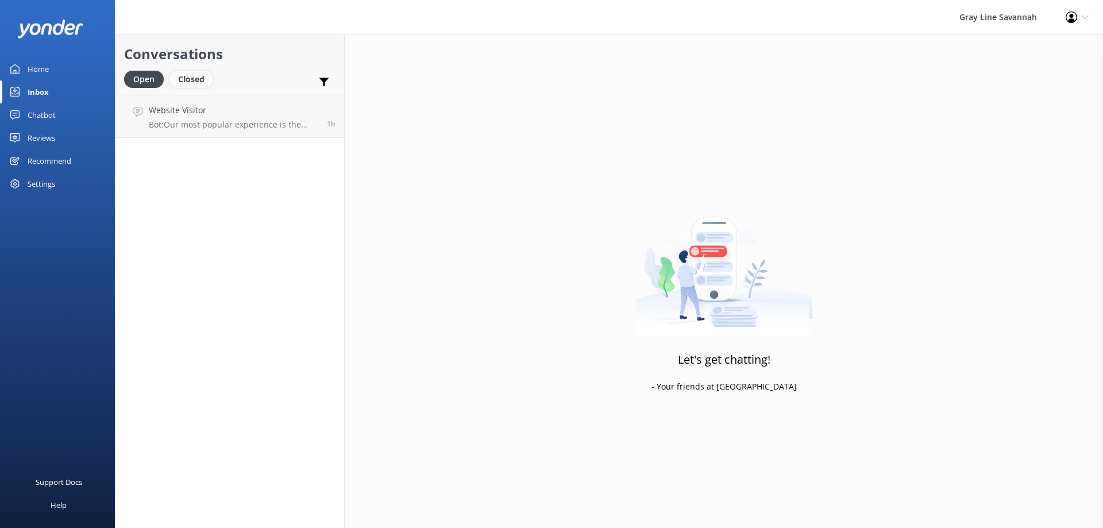
click at [204, 76] on div "Closed" at bounding box center [191, 79] width 44 height 17
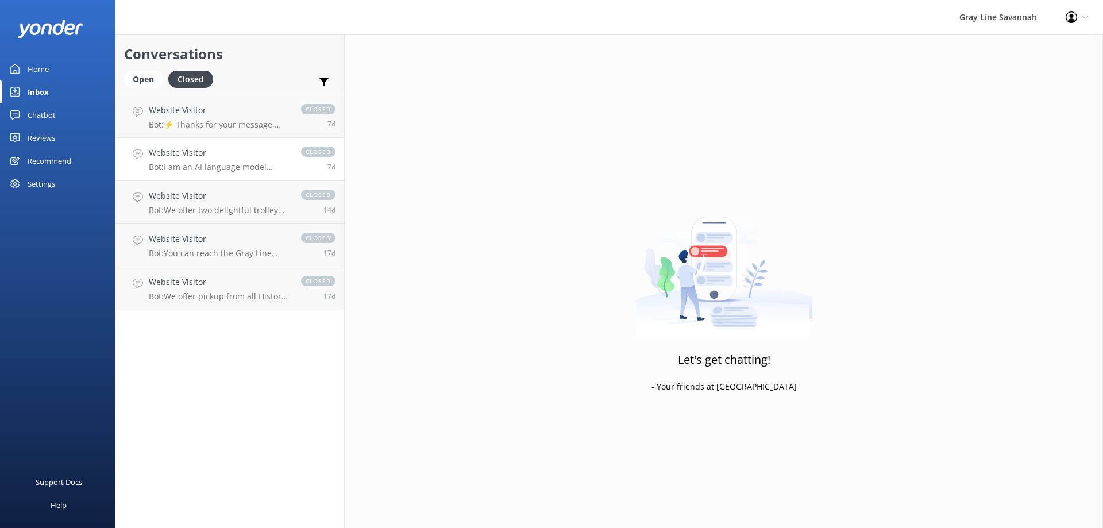
click at [234, 160] on div "Website Visitor Bot: I am an AI language model designed to answer your question…" at bounding box center [219, 158] width 141 height 25
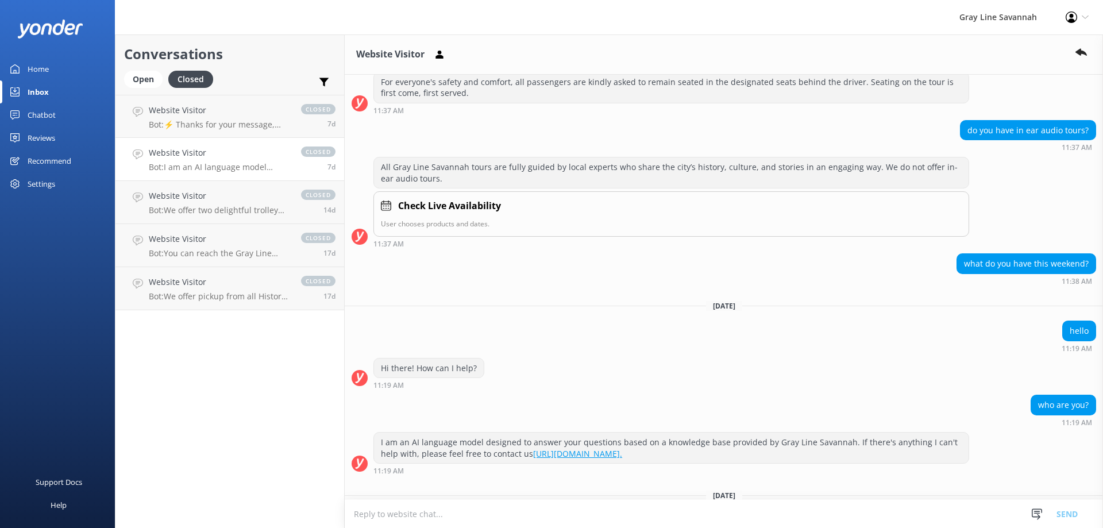
scroll to position [2405, 0]
